Goal: Check status: Check status

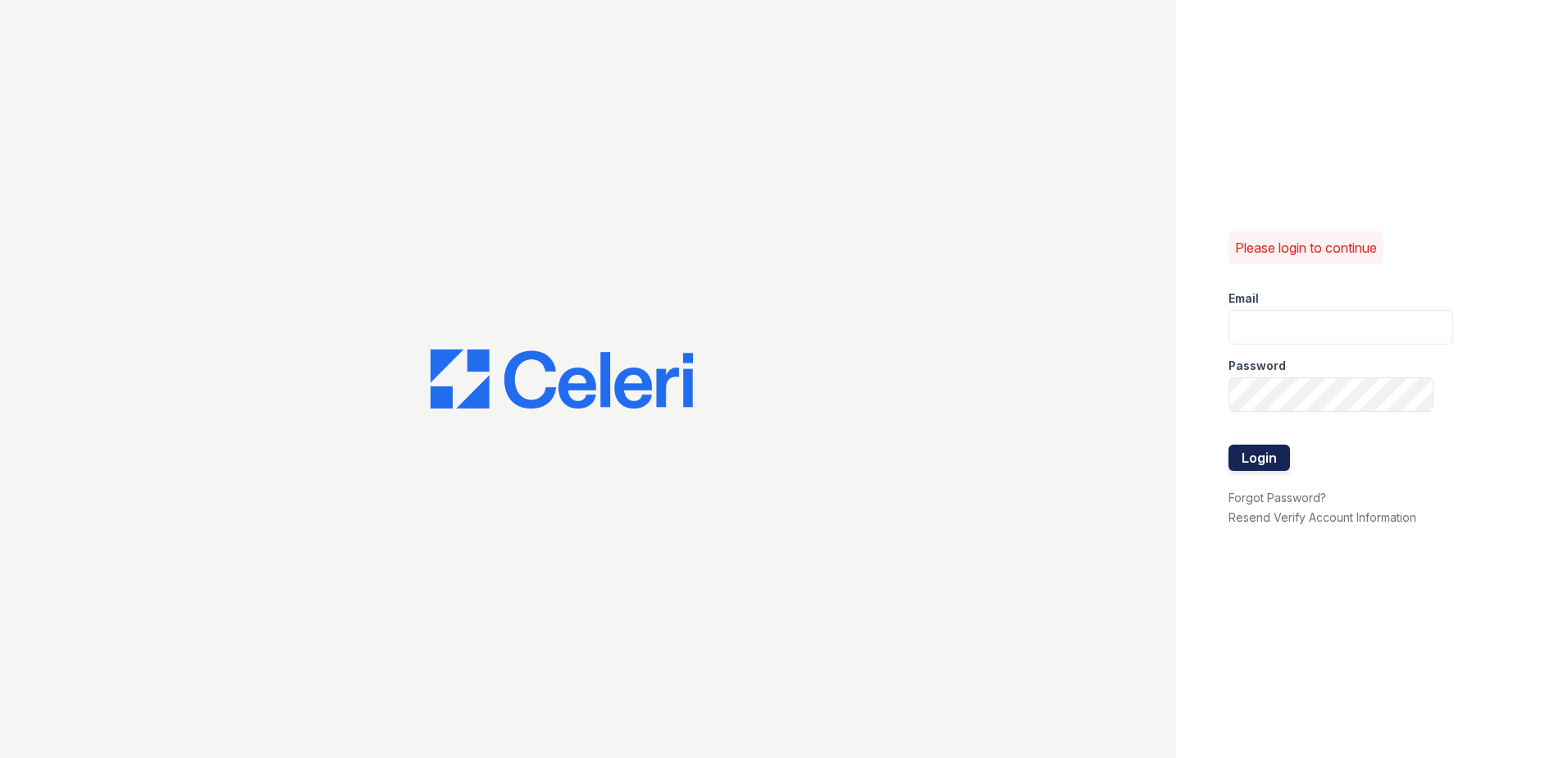
type input "Takesha.Coleman@trinity-pm.com"
click at [1257, 451] on button "Login" at bounding box center [1260, 457] width 62 height 27
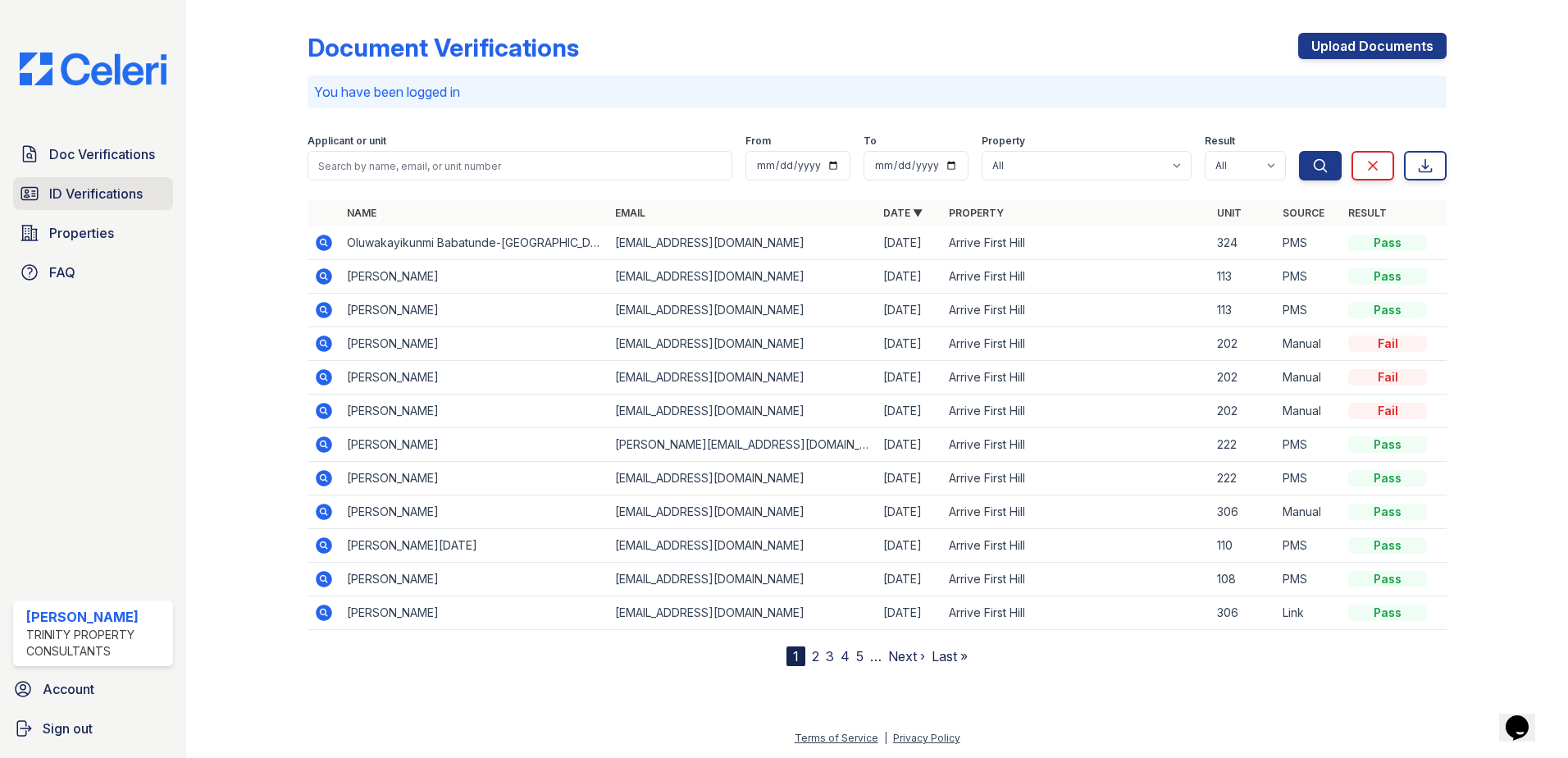
drag, startPoint x: 52, startPoint y: 197, endPoint x: 150, endPoint y: 246, distance: 109.6
click at [51, 194] on span "ID Verifications" at bounding box center [95, 193] width 94 height 20
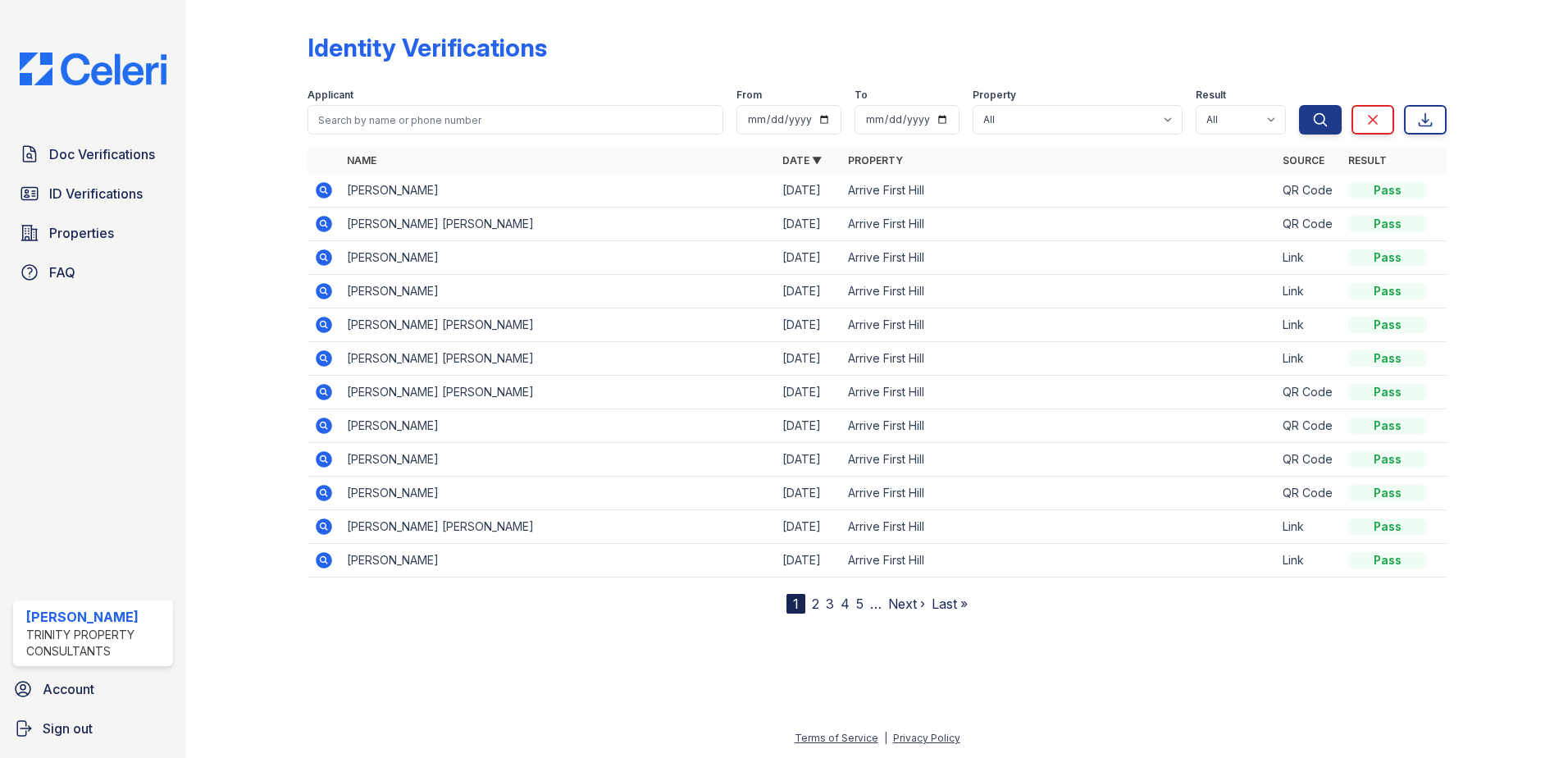
click at [329, 192] on icon at bounding box center [323, 190] width 16 height 16
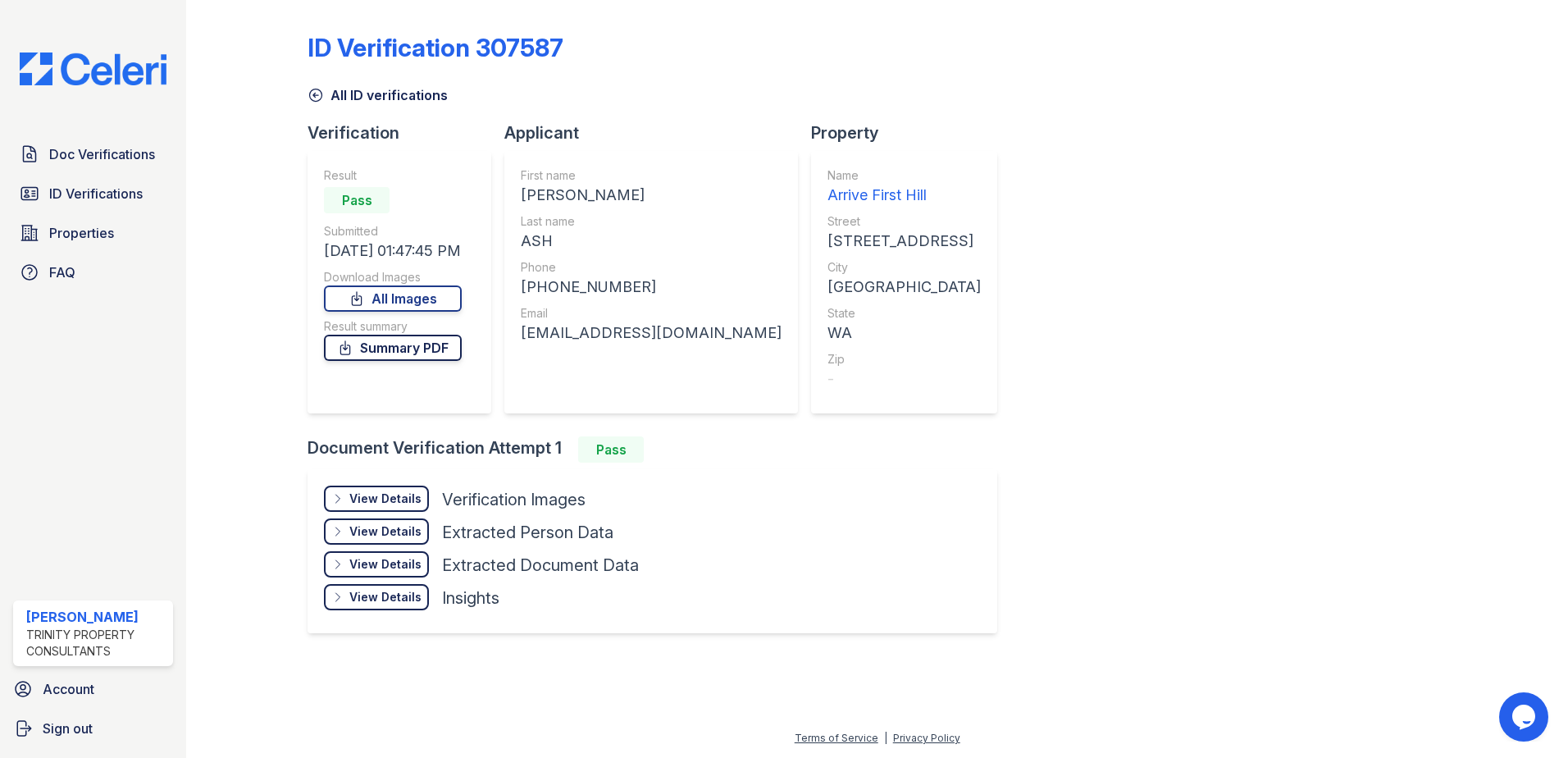
click at [403, 353] on link "Summary PDF" at bounding box center [393, 347] width 137 height 27
click at [96, 155] on span "Doc Verifications" at bounding box center [101, 154] width 106 height 20
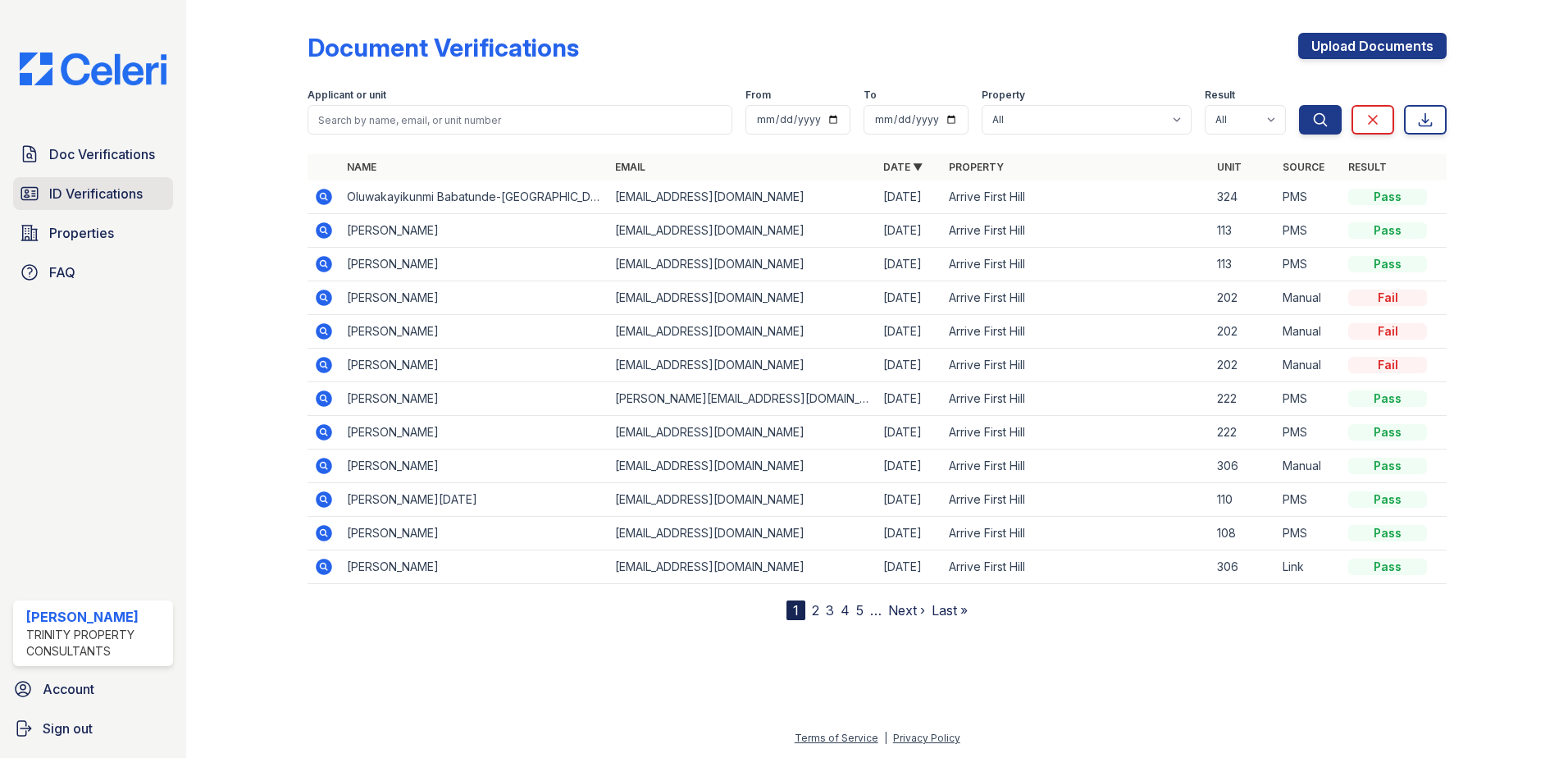
click at [87, 190] on span "ID Verifications" at bounding box center [95, 193] width 94 height 20
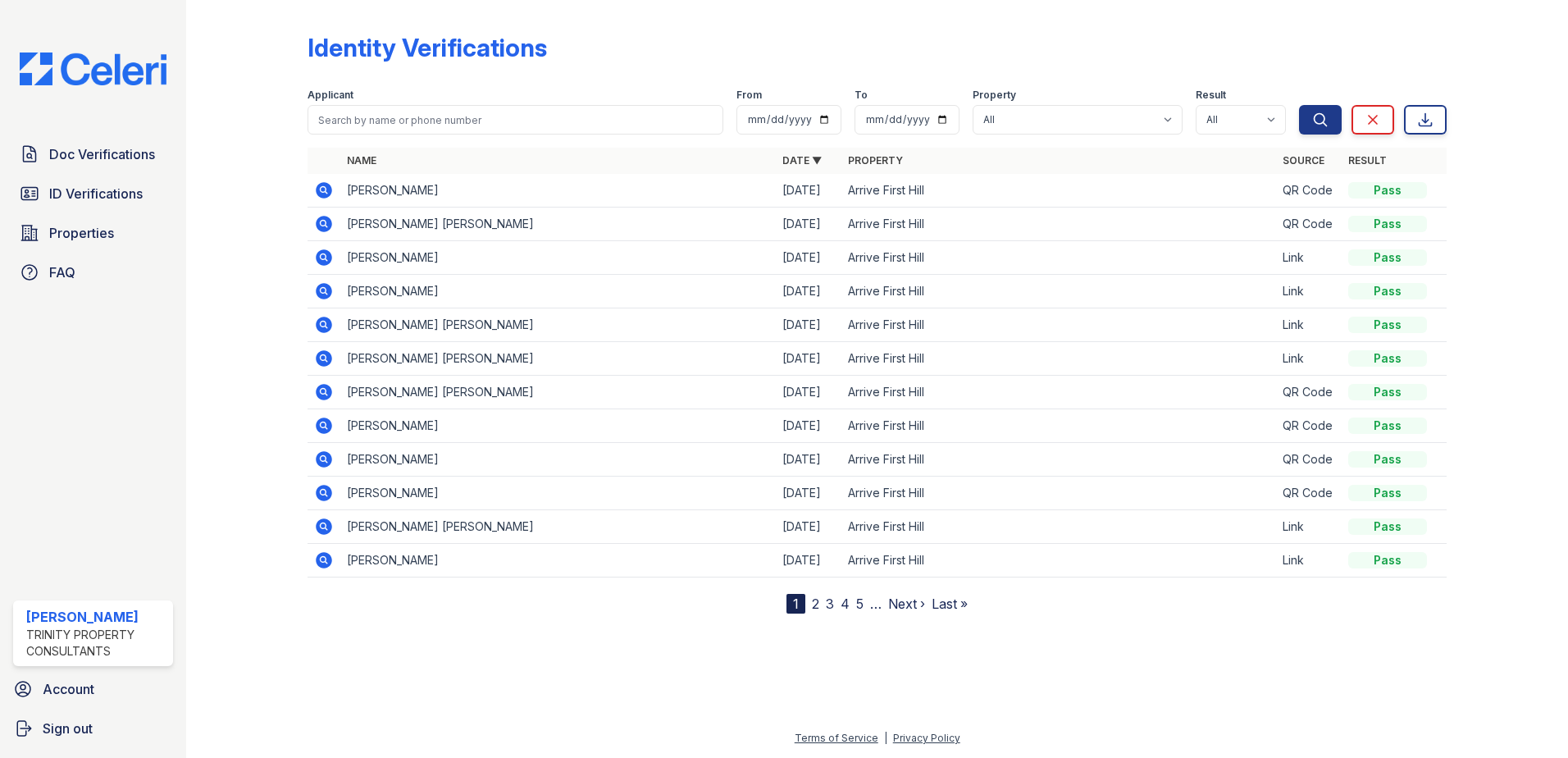
click at [101, 162] on span "Doc Verifications" at bounding box center [101, 154] width 106 height 20
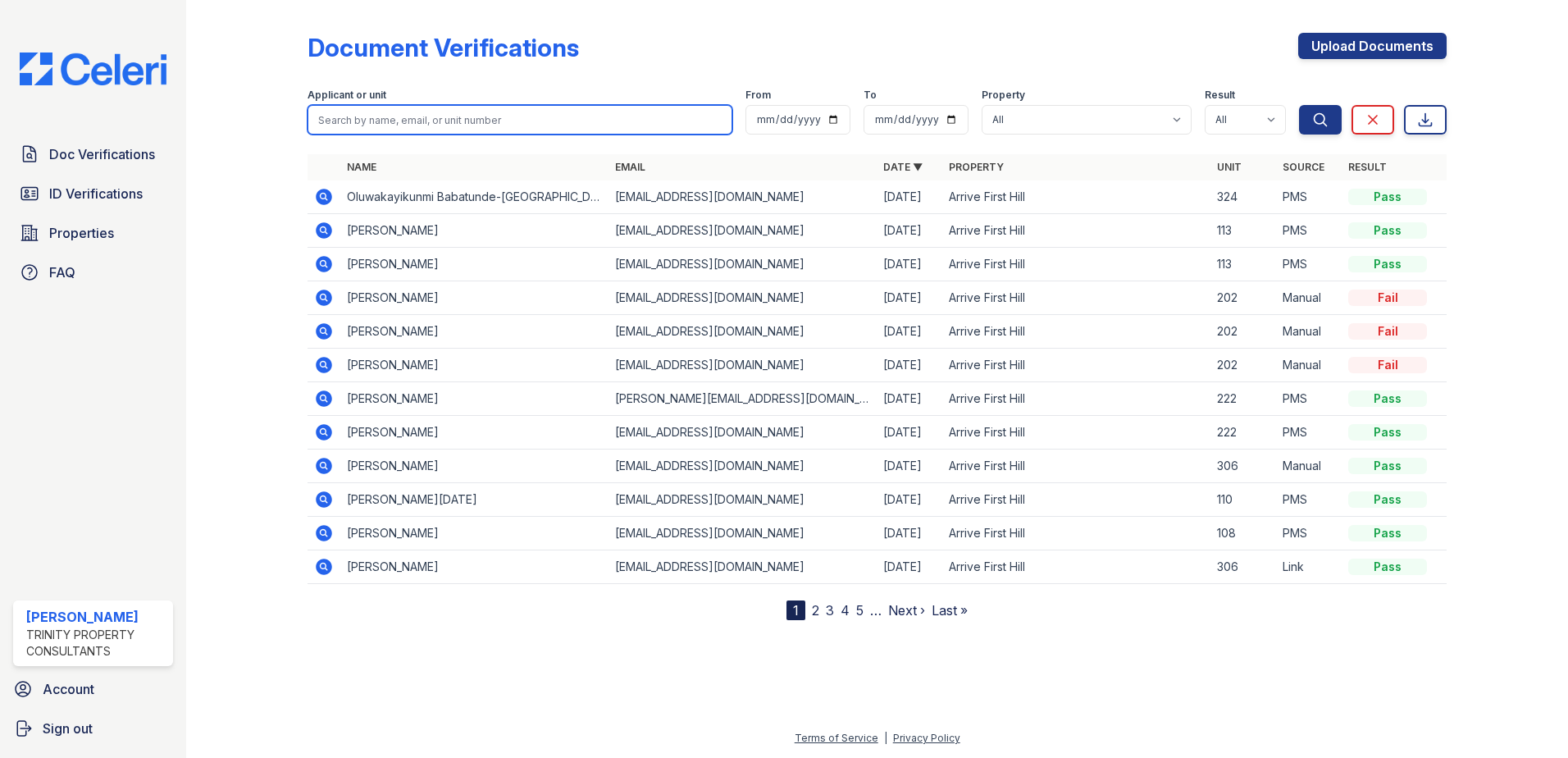
click at [387, 116] on input "search" at bounding box center [520, 119] width 424 height 29
type input "heather nicole"
click at [1299, 105] on button "Search" at bounding box center [1321, 119] width 43 height 29
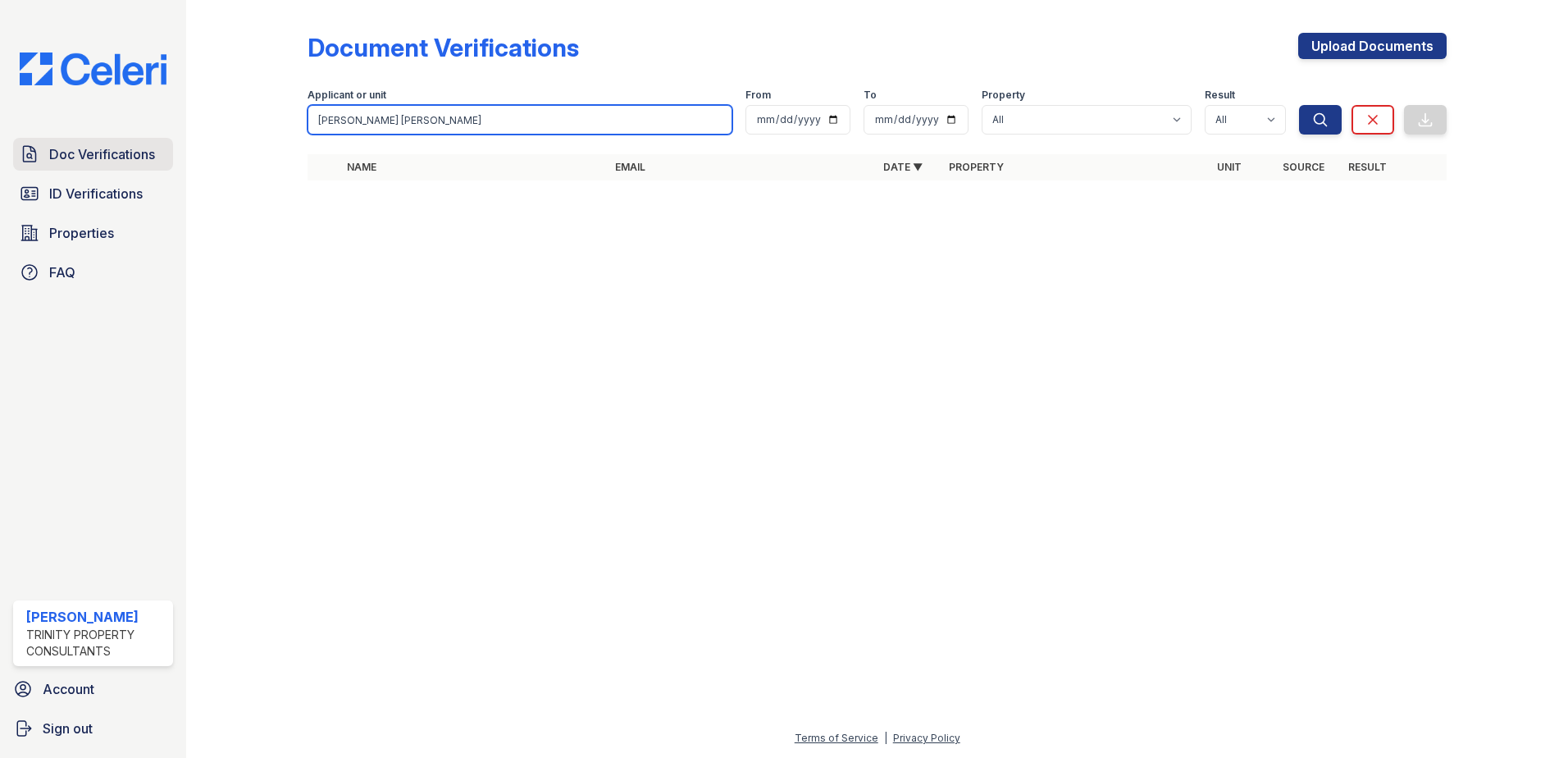
drag, startPoint x: 389, startPoint y: 117, endPoint x: 133, endPoint y: 150, distance: 258.1
click at [133, 150] on div "Doc Verifications ID Verifications Properties FAQ Takesha Coleman Trinity Prope…" at bounding box center [784, 379] width 1568 height 758
